Goal: Information Seeking & Learning: Learn about a topic

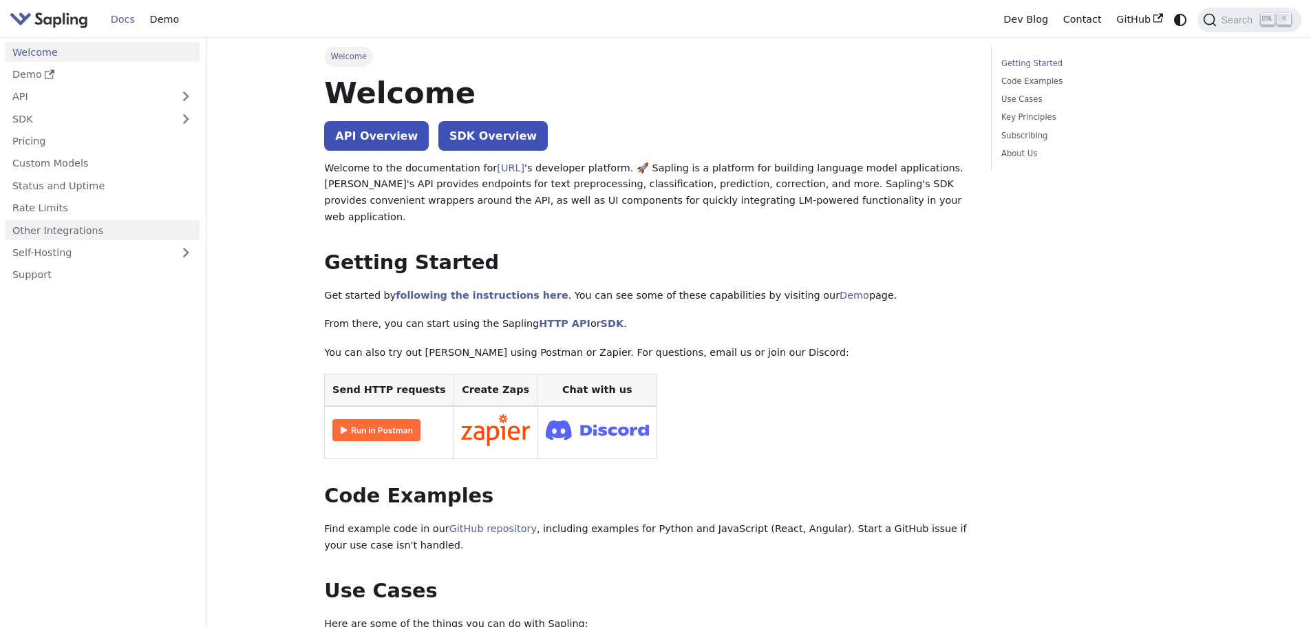
click at [56, 234] on link "Other Integrations" at bounding box center [102, 230] width 195 height 20
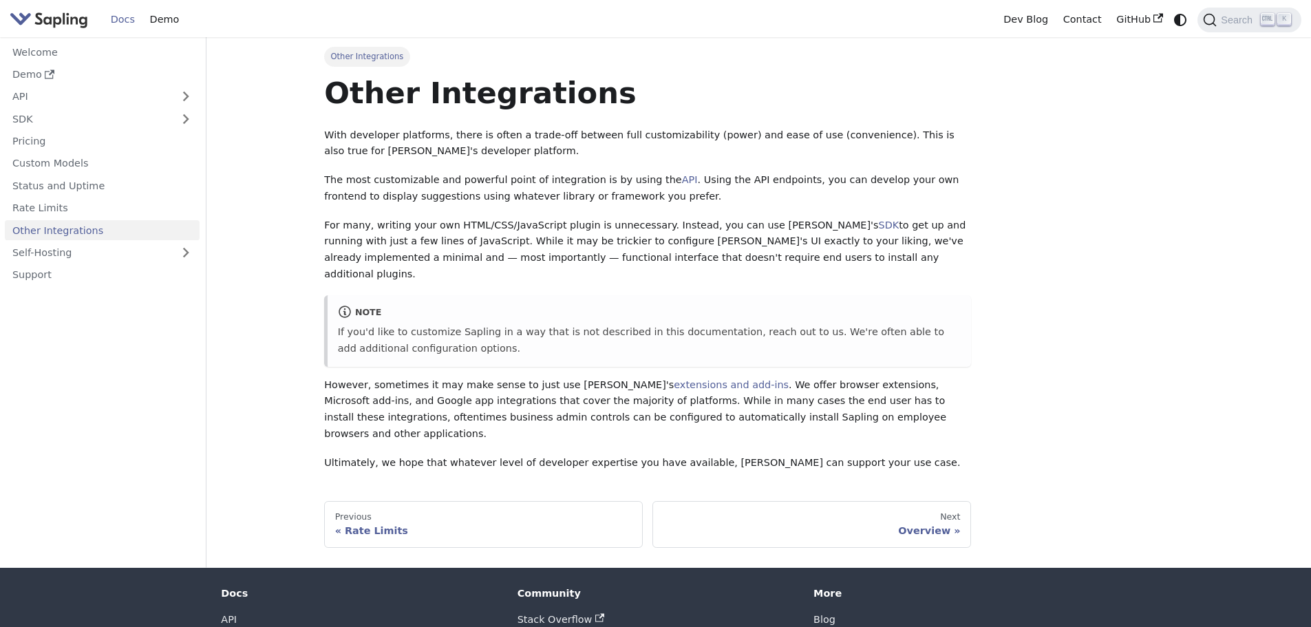
click at [53, 24] on img "Main" at bounding box center [49, 20] width 78 height 20
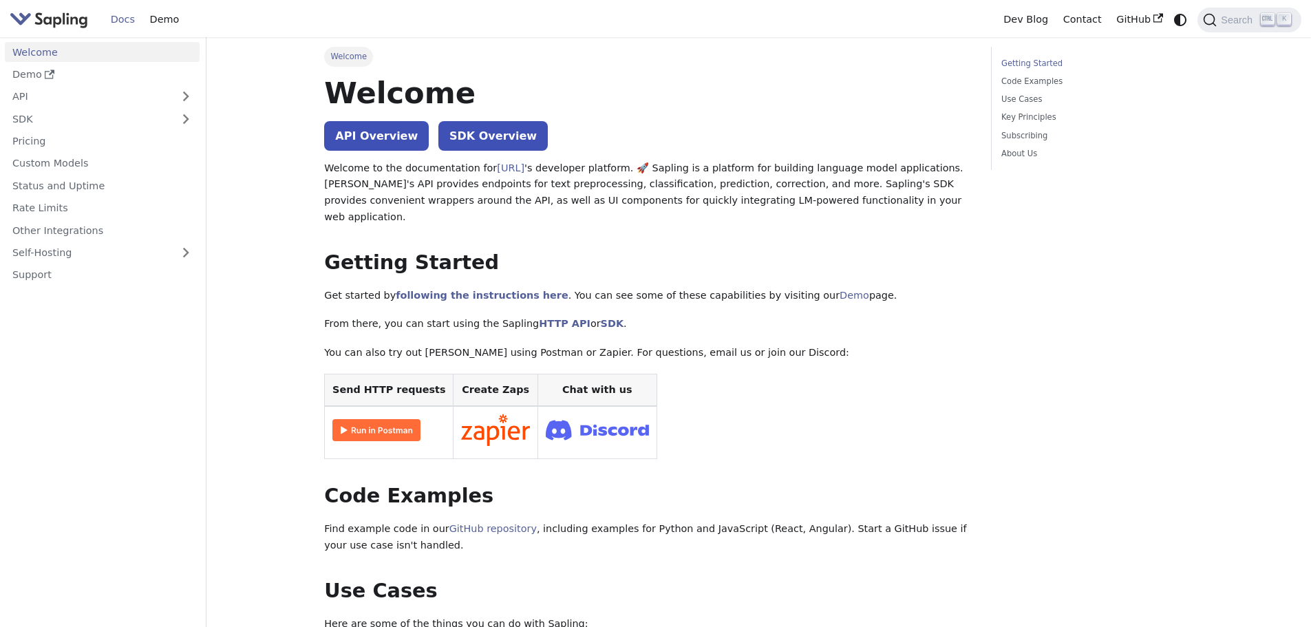
click at [120, 22] on link "Docs" at bounding box center [122, 19] width 39 height 21
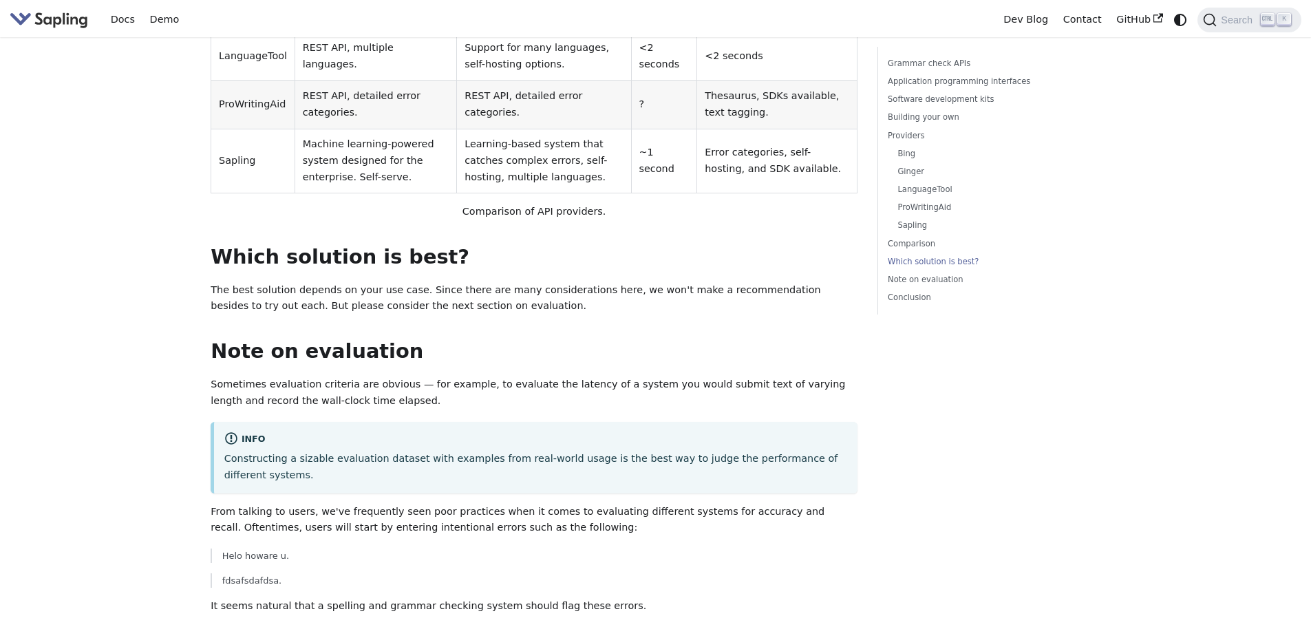
scroll to position [3371, 0]
